Goal: Information Seeking & Learning: Learn about a topic

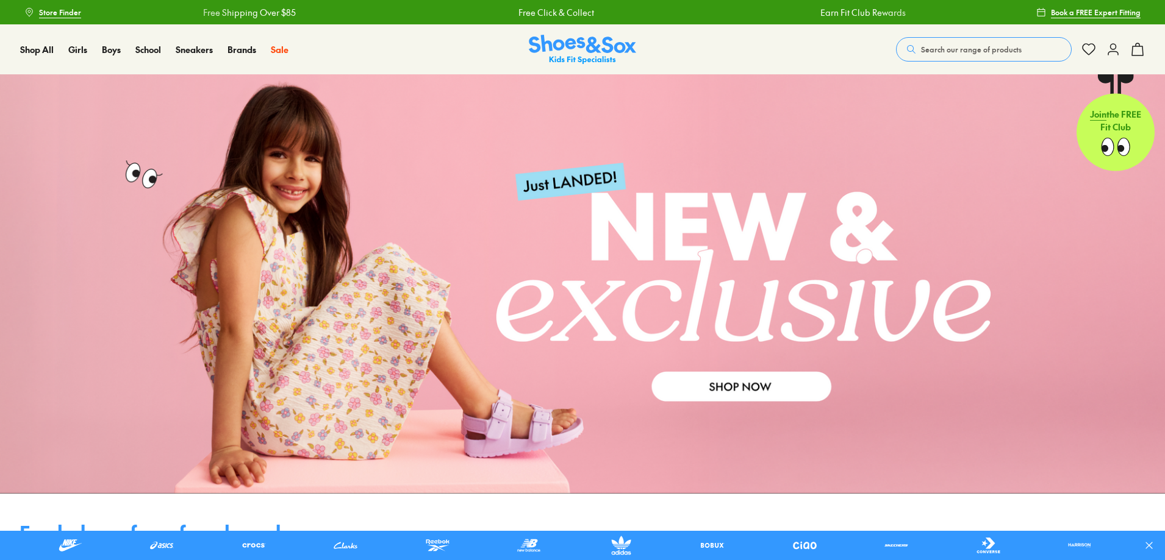
click at [928, 55] on span "Search our range of products" at bounding box center [971, 49] width 101 height 11
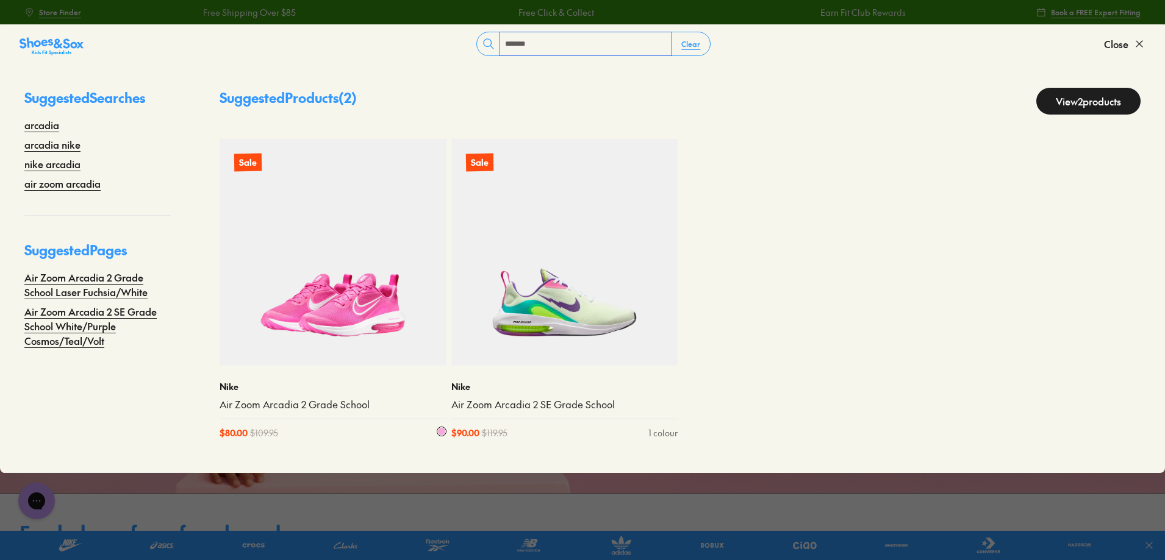
type input "*******"
click at [331, 292] on img at bounding box center [333, 252] width 227 height 227
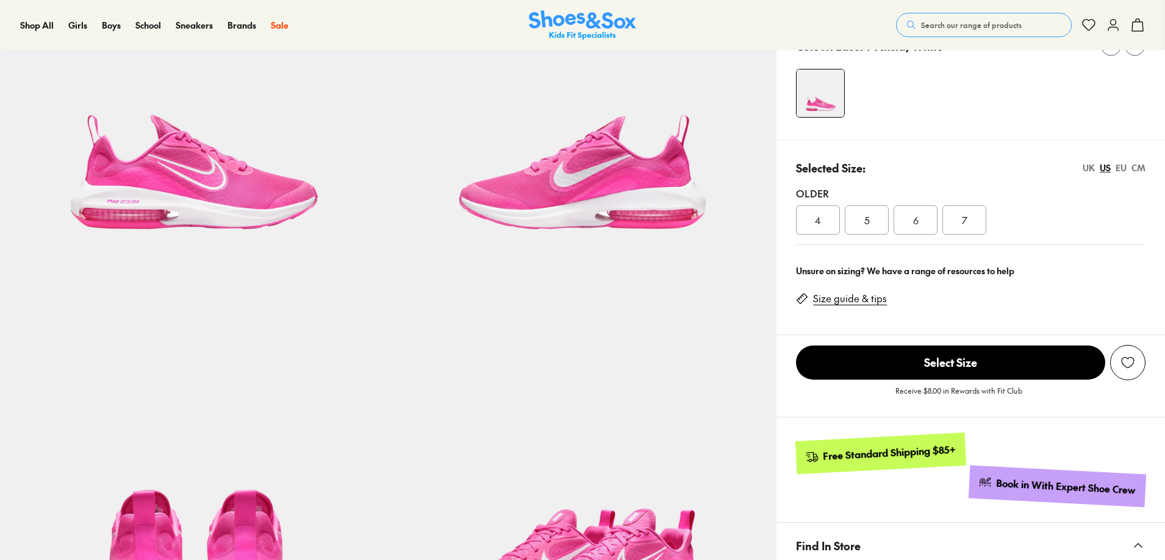
select select "*"
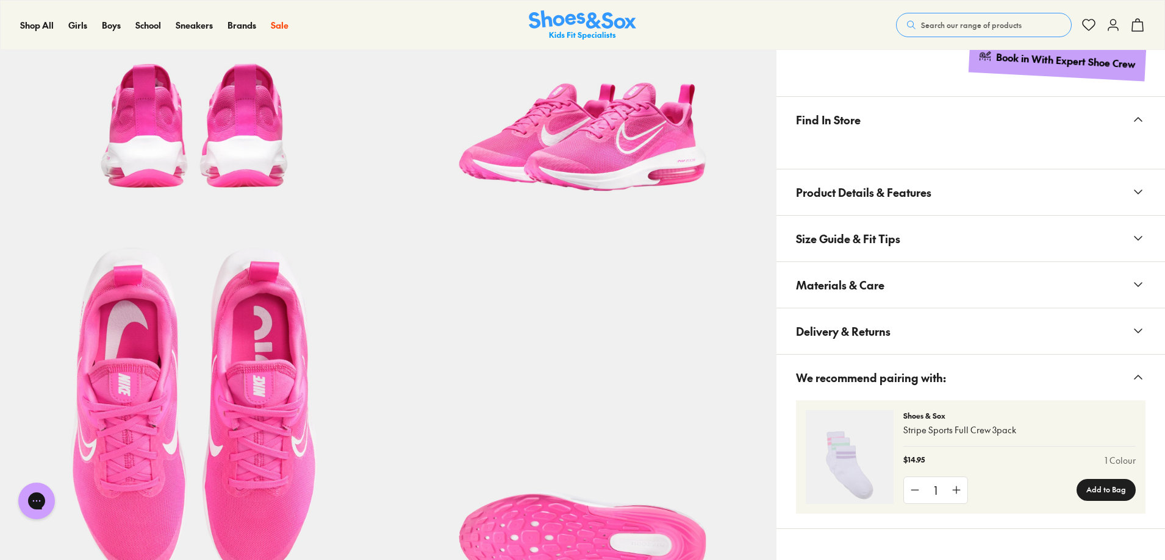
scroll to position [671, 0]
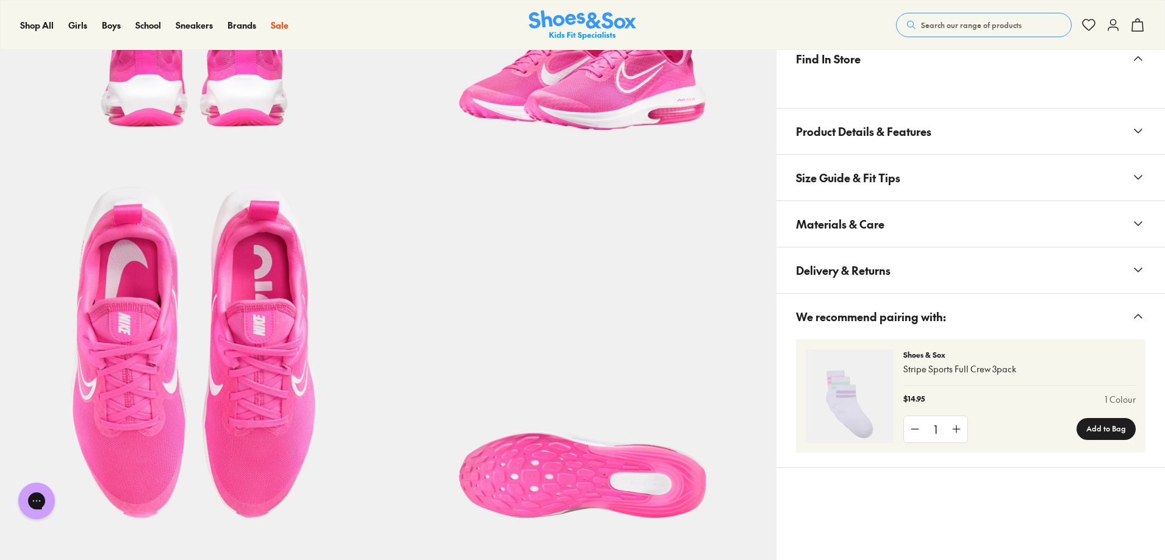
click at [874, 149] on span "Product Details & Features" at bounding box center [863, 131] width 135 height 36
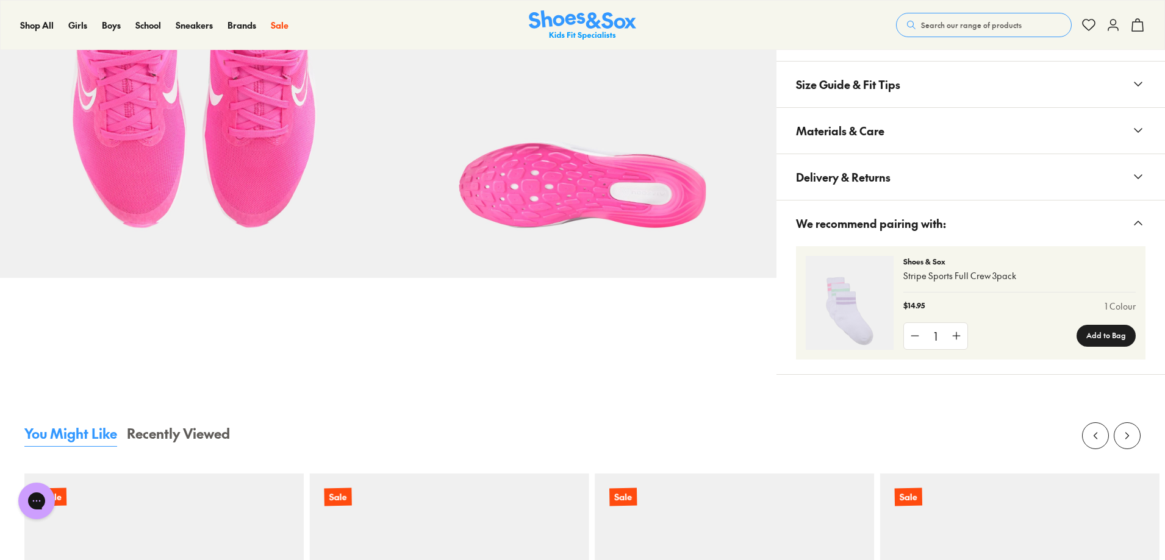
scroll to position [976, 0]
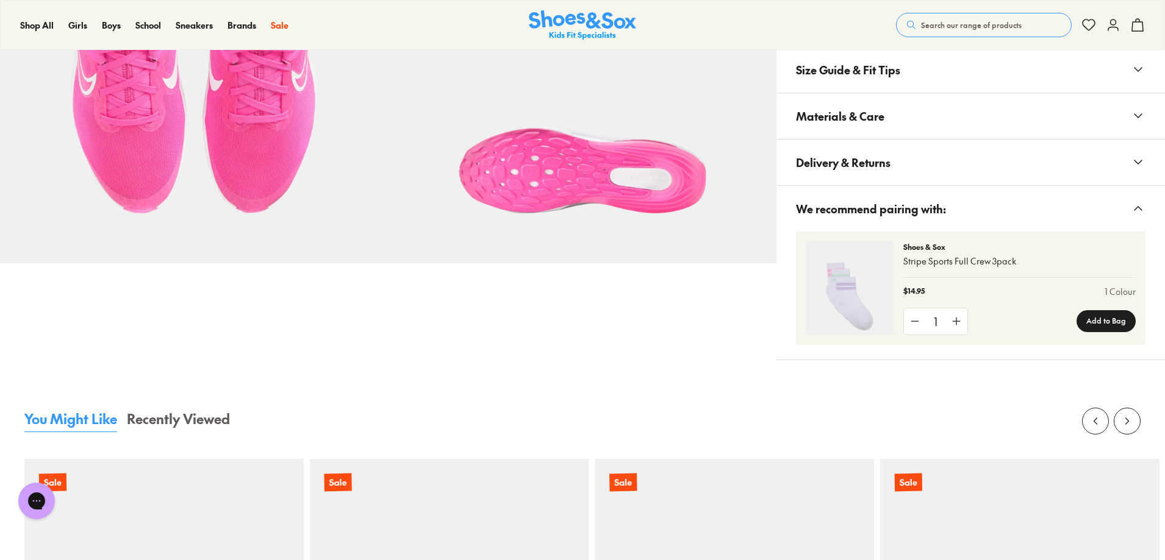
click at [911, 139] on button "Materials & Care" at bounding box center [970, 116] width 388 height 46
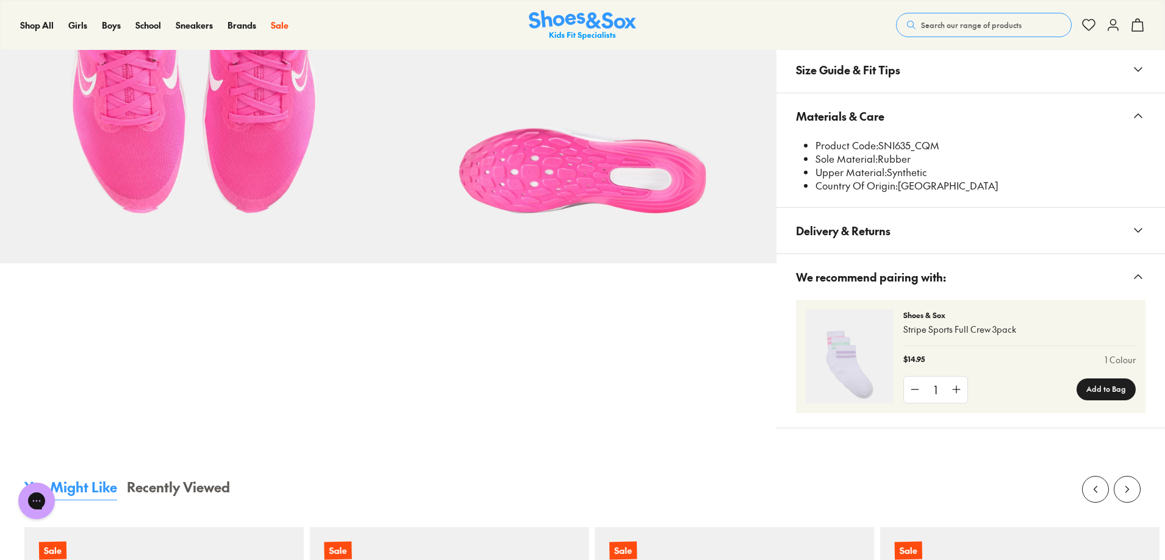
click at [884, 134] on span "Materials & Care" at bounding box center [840, 116] width 88 height 36
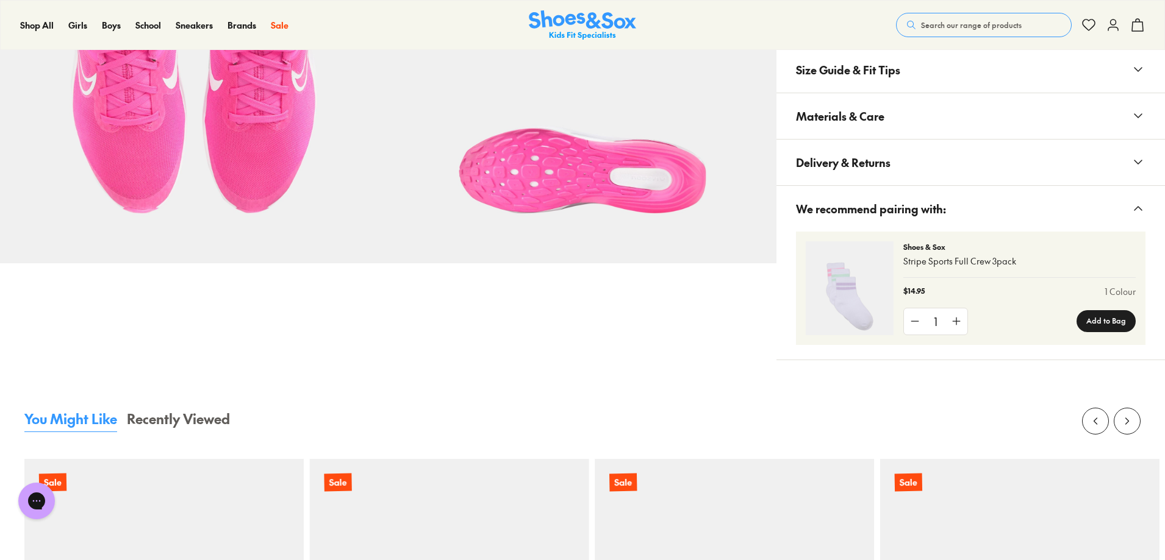
click at [991, 139] on button "Materials & Care" at bounding box center [970, 116] width 388 height 46
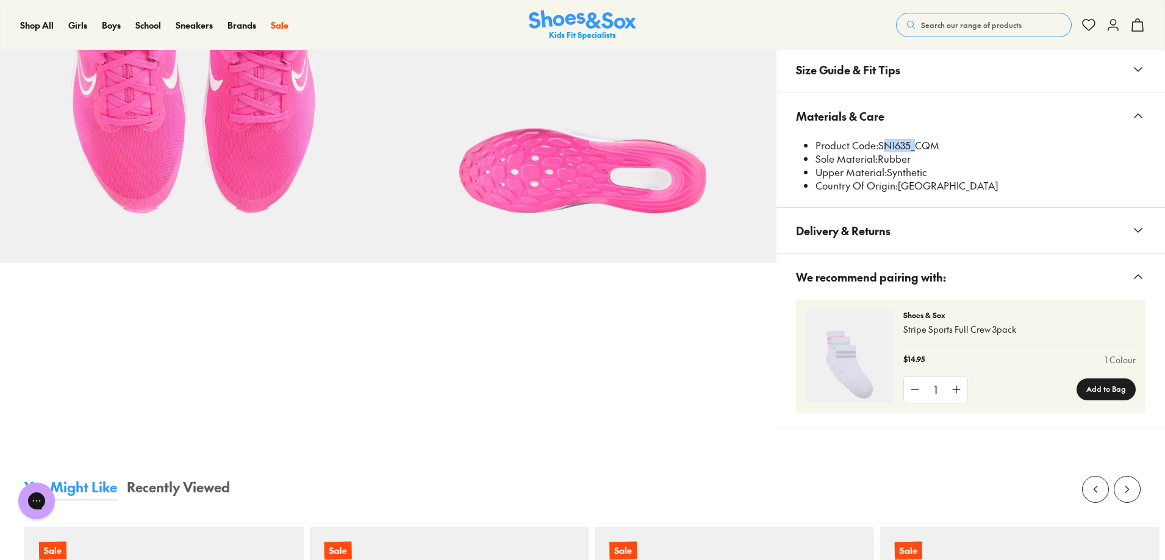
drag, startPoint x: 906, startPoint y: 471, endPoint x: 945, endPoint y: 475, distance: 39.2
click at [945, 152] on li "Product Code: SNI635_CQM" at bounding box center [980, 145] width 330 height 13
copy li "SNI635"
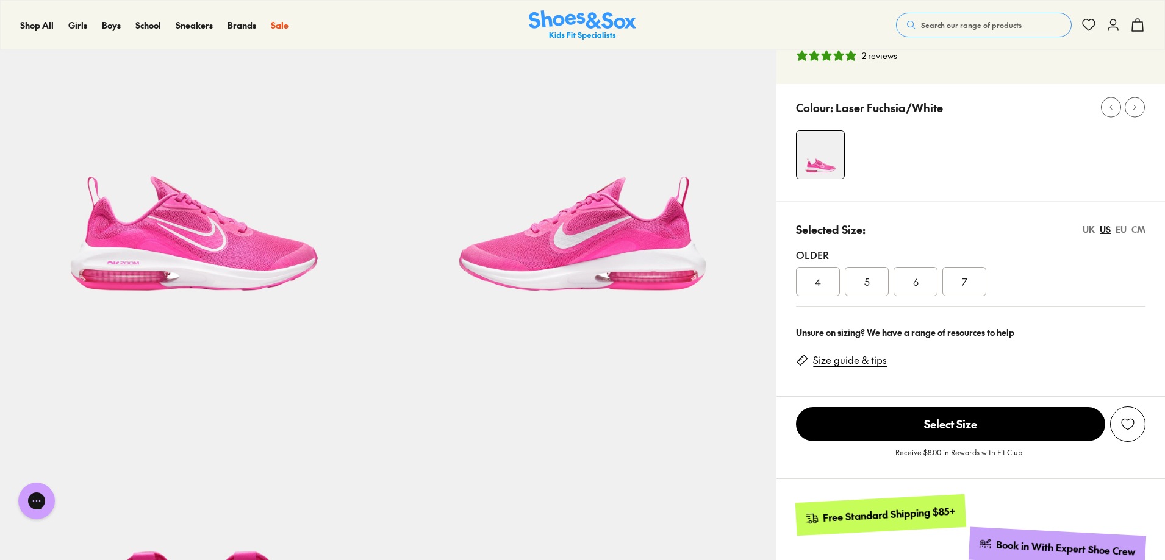
scroll to position [0, 0]
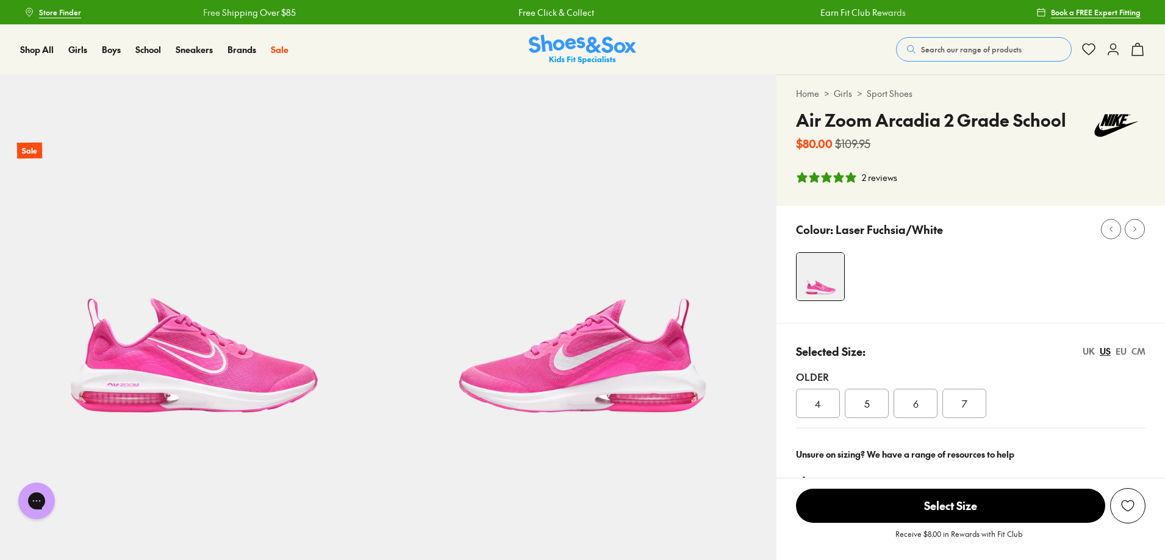
click at [926, 62] on button "Search our range of products" at bounding box center [984, 49] width 176 height 24
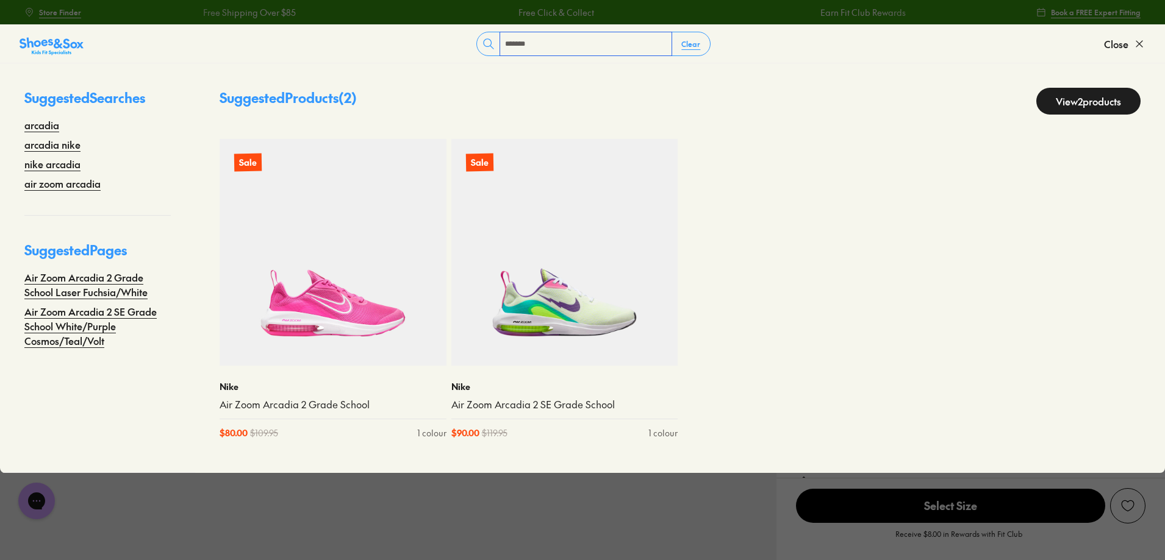
type input "*******"
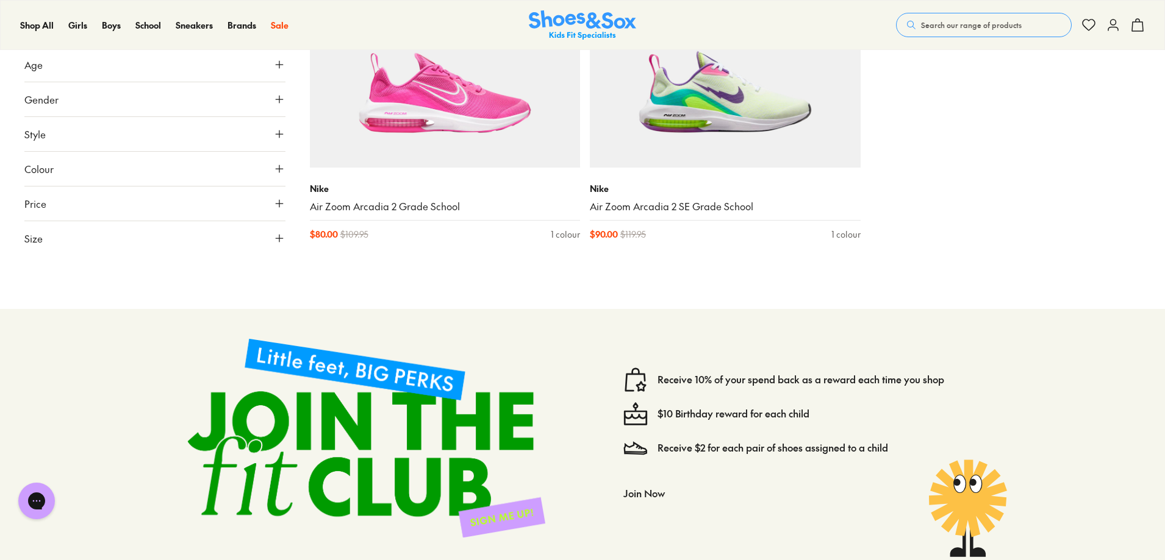
scroll to position [305, 0]
